Goal: Task Accomplishment & Management: Manage account settings

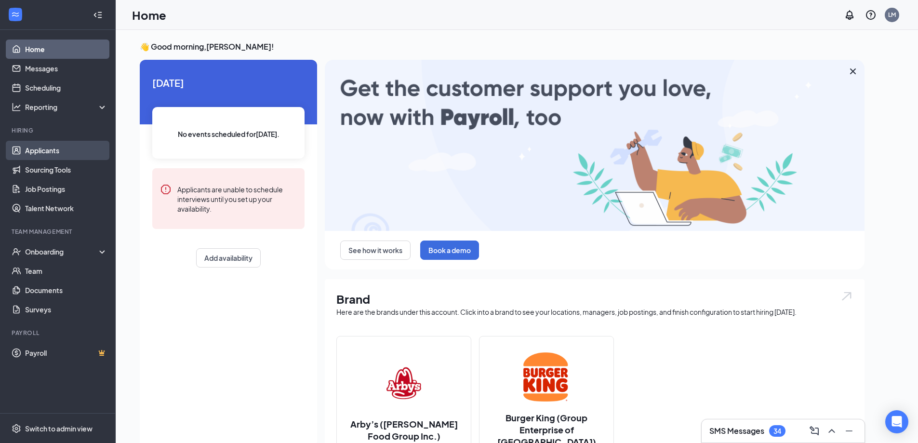
click at [47, 154] on link "Applicants" at bounding box center [66, 150] width 82 height 19
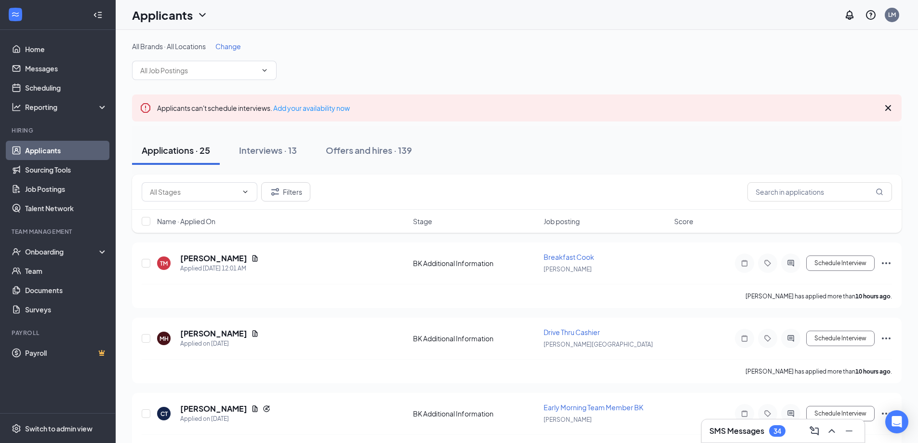
click at [237, 44] on span "Change" at bounding box center [228, 46] width 26 height 9
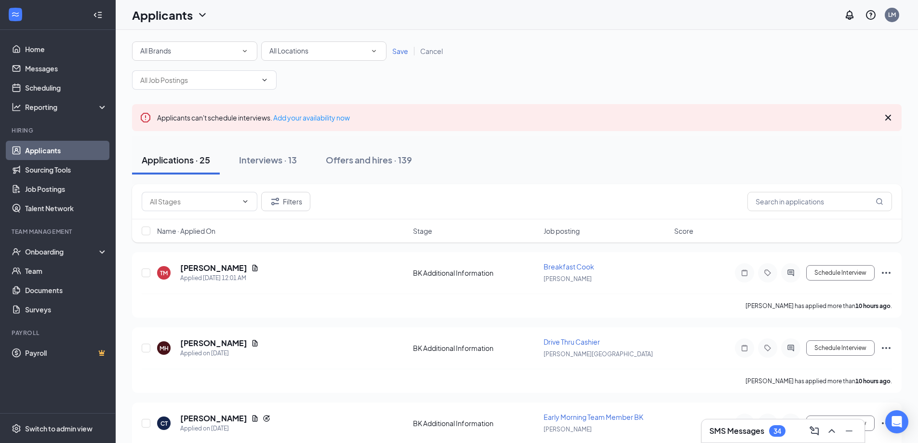
click at [285, 51] on span "All Locations" at bounding box center [288, 50] width 39 height 9
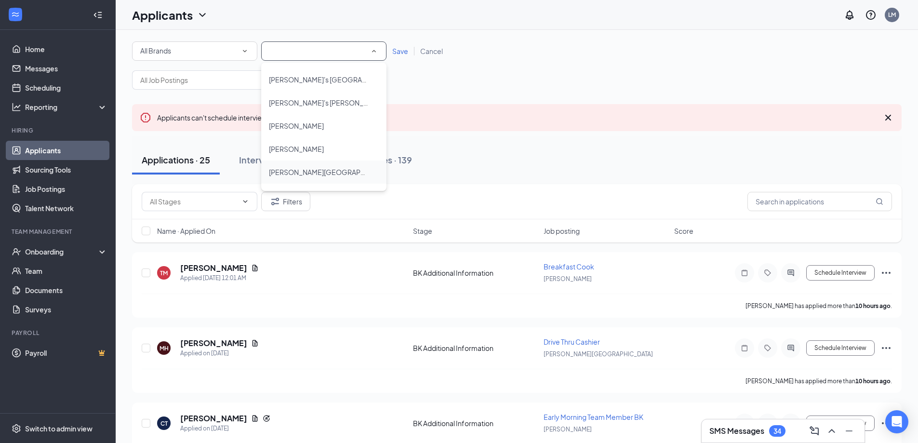
scroll to position [109, 0]
click at [304, 153] on div "[PERSON_NAME]" at bounding box center [324, 154] width 110 height 12
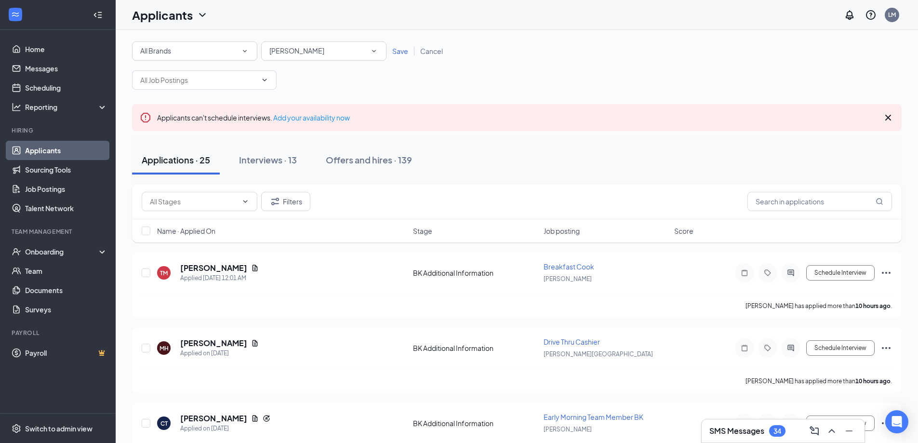
click at [403, 51] on span "Save" at bounding box center [400, 51] width 16 height 9
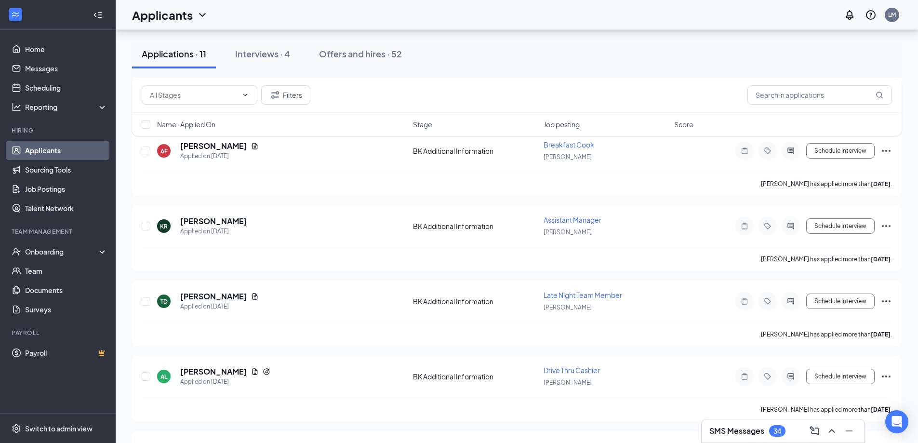
scroll to position [291, 0]
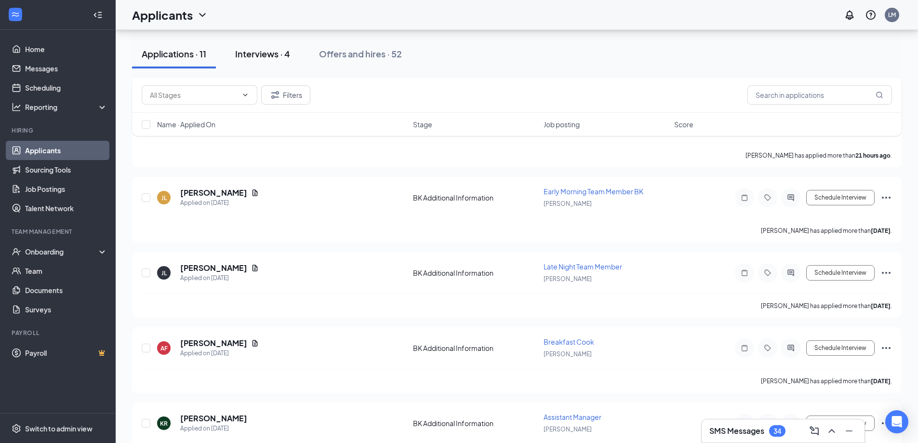
click at [283, 54] on div "Interviews · 4" at bounding box center [262, 54] width 55 height 12
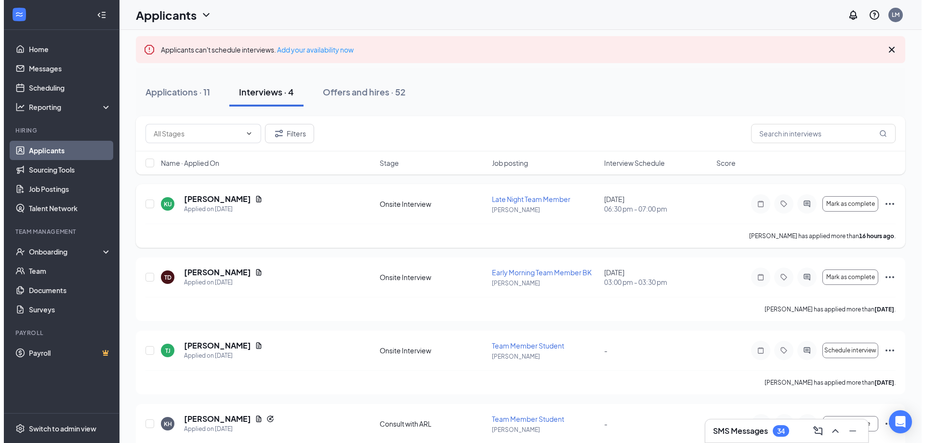
scroll to position [99, 0]
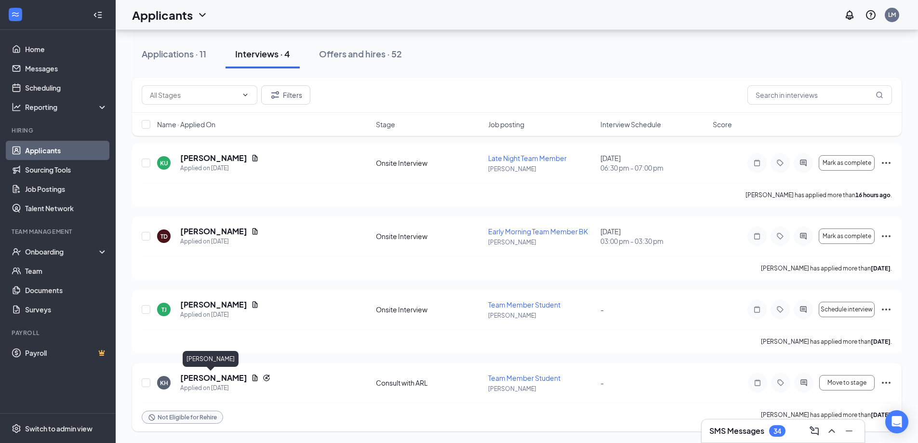
click at [203, 375] on h5 "[PERSON_NAME]" at bounding box center [213, 378] width 67 height 11
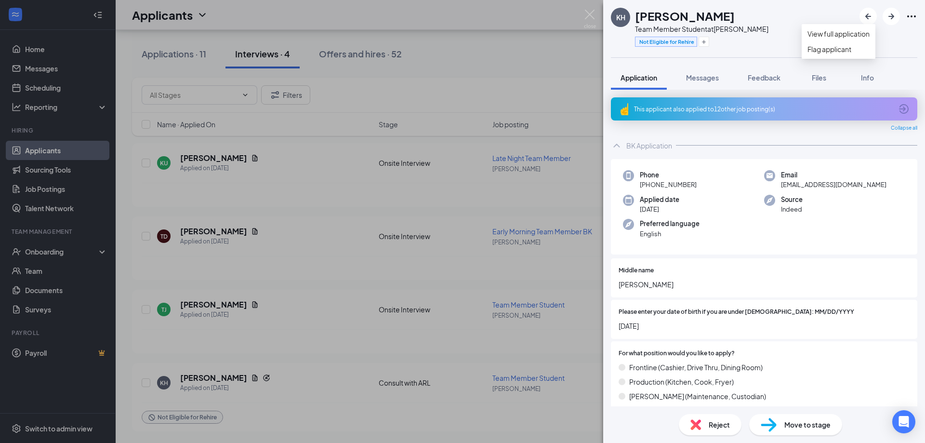
click at [909, 15] on icon "Ellipses" at bounding box center [912, 17] width 12 height 12
click at [870, 39] on link "View full application" at bounding box center [839, 33] width 62 height 11
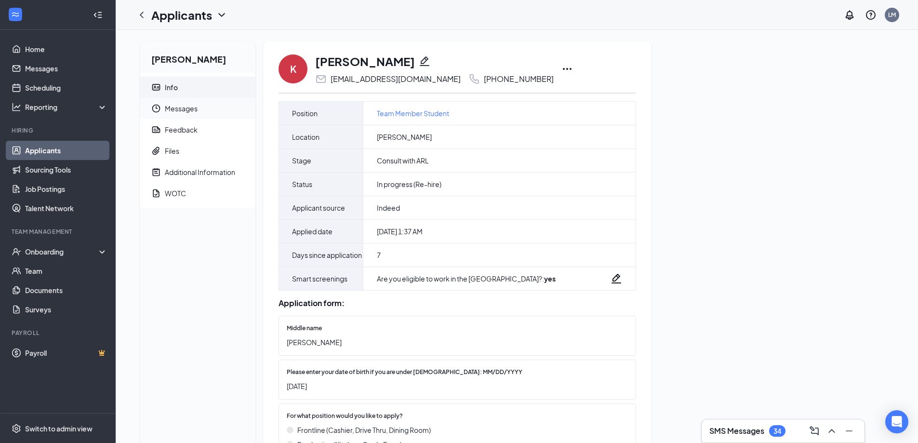
click at [180, 110] on span "Messages" at bounding box center [206, 108] width 83 height 21
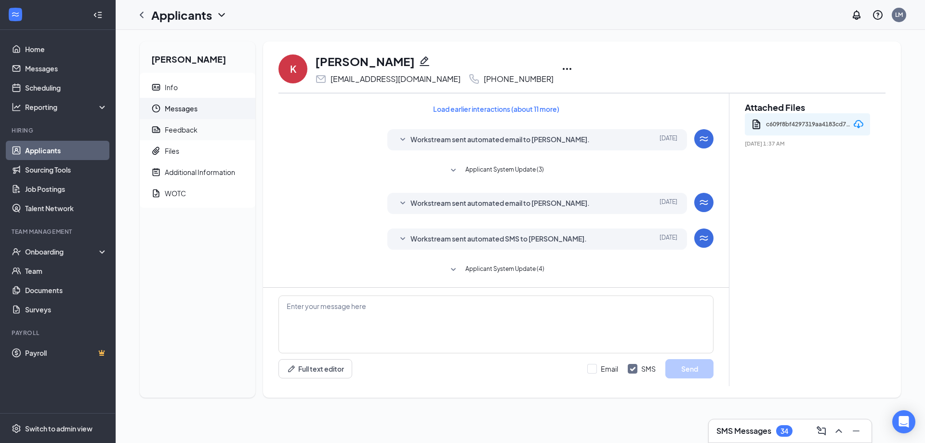
click at [177, 132] on div "Feedback" at bounding box center [181, 130] width 33 height 10
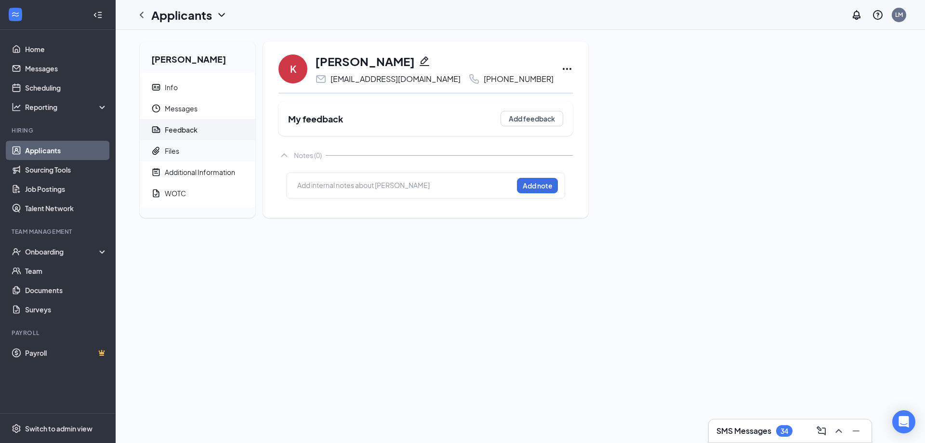
click at [178, 154] on div "Files" at bounding box center [172, 151] width 14 height 10
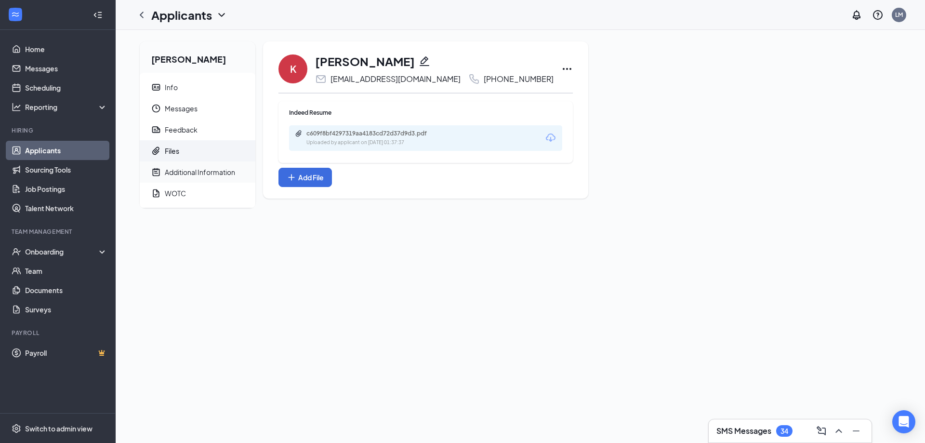
click at [188, 170] on div "Additional Information" at bounding box center [200, 172] width 70 height 10
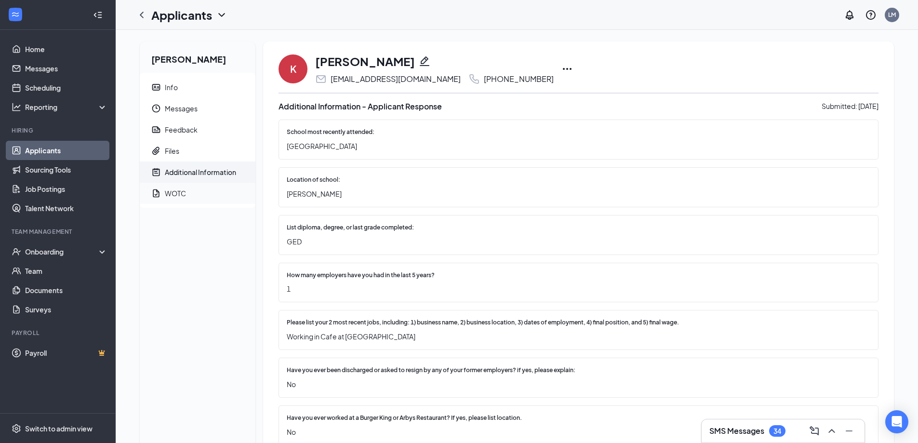
click at [212, 188] on span "WOTC" at bounding box center [206, 193] width 83 height 21
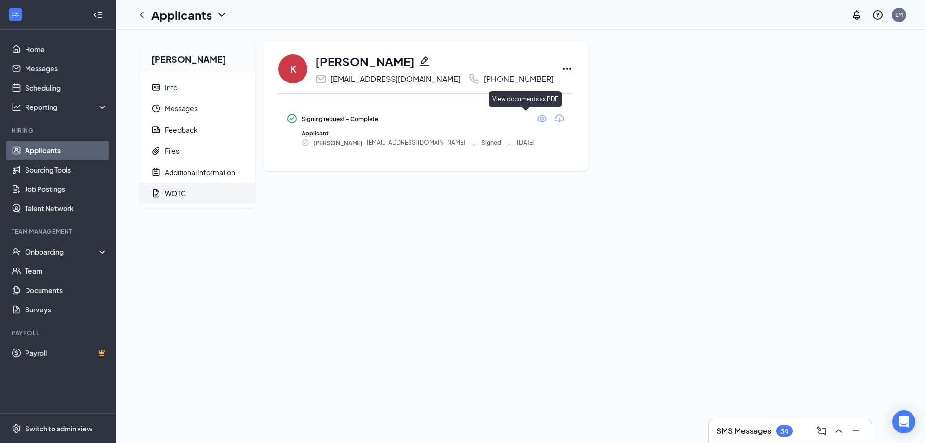
click at [537, 117] on icon "Eye" at bounding box center [542, 119] width 10 height 8
click at [173, 166] on span "Additional Information" at bounding box center [206, 171] width 83 height 21
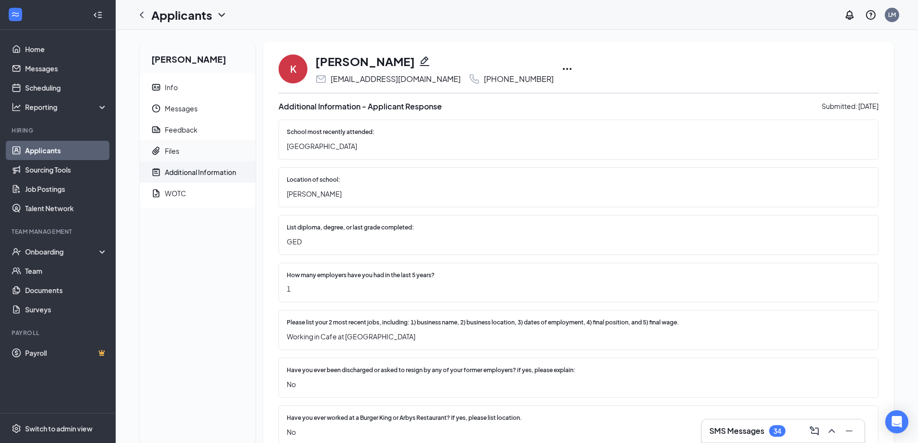
click at [178, 151] on div "Files" at bounding box center [172, 151] width 14 height 10
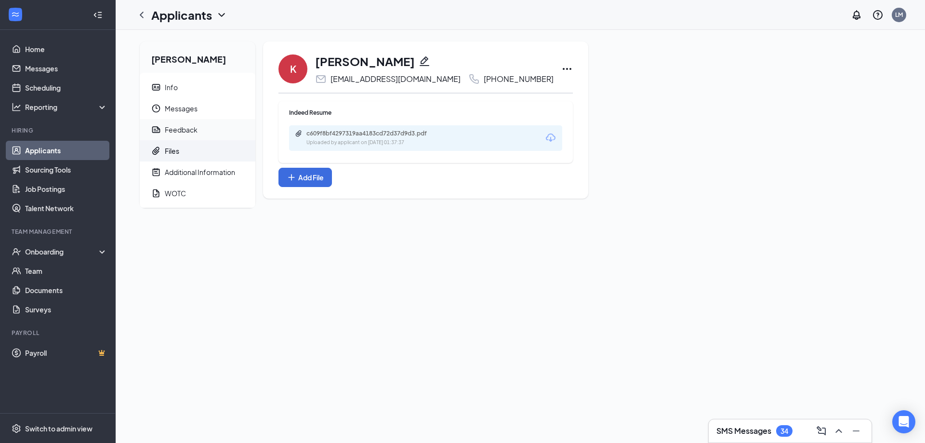
click at [181, 131] on div "Feedback" at bounding box center [181, 130] width 33 height 10
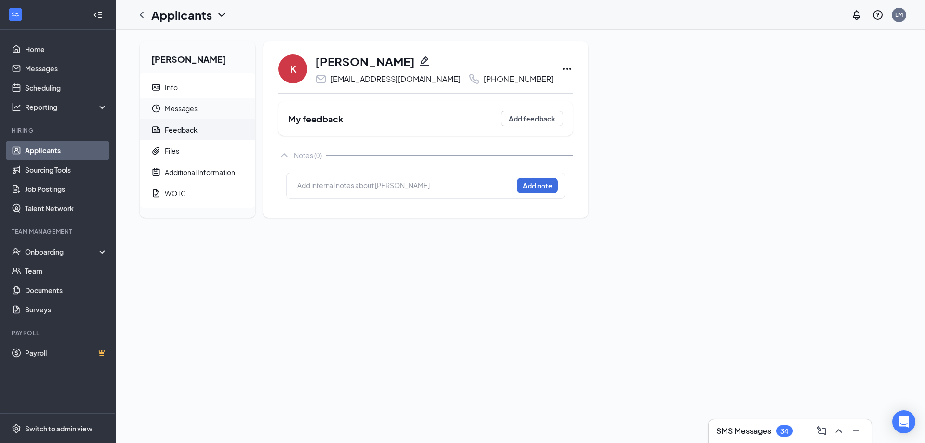
click at [184, 104] on span "Messages" at bounding box center [206, 108] width 83 height 21
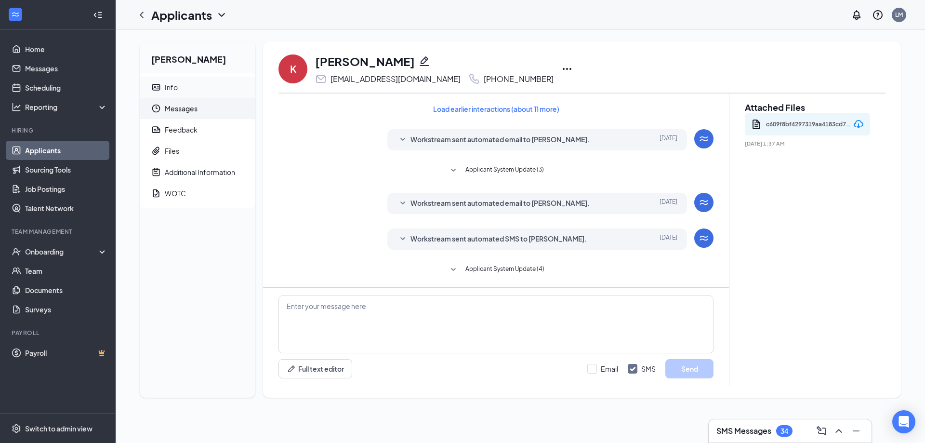
click at [181, 89] on span "Info" at bounding box center [206, 87] width 83 height 21
